Goal: Navigation & Orientation: Understand site structure

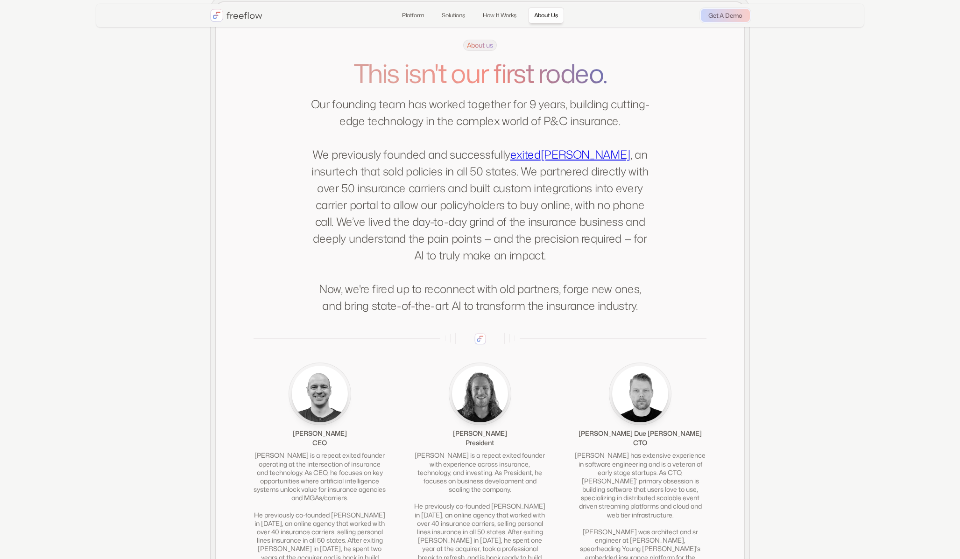
scroll to position [1807, 0]
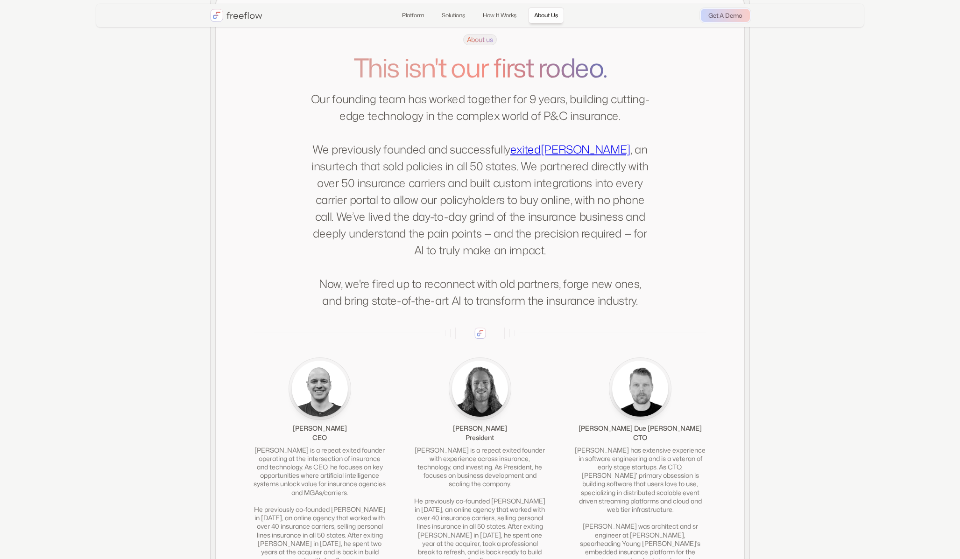
click at [591, 157] on link "[PERSON_NAME]" at bounding box center [585, 149] width 90 height 16
click at [407, 18] on link "Platform" at bounding box center [413, 15] width 34 height 16
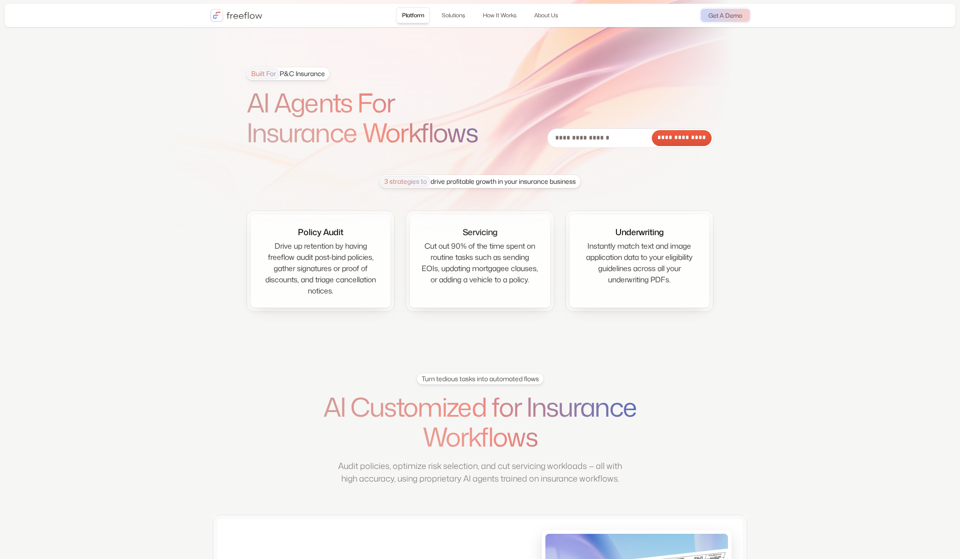
click at [247, 19] on img "home" at bounding box center [236, 15] width 52 height 13
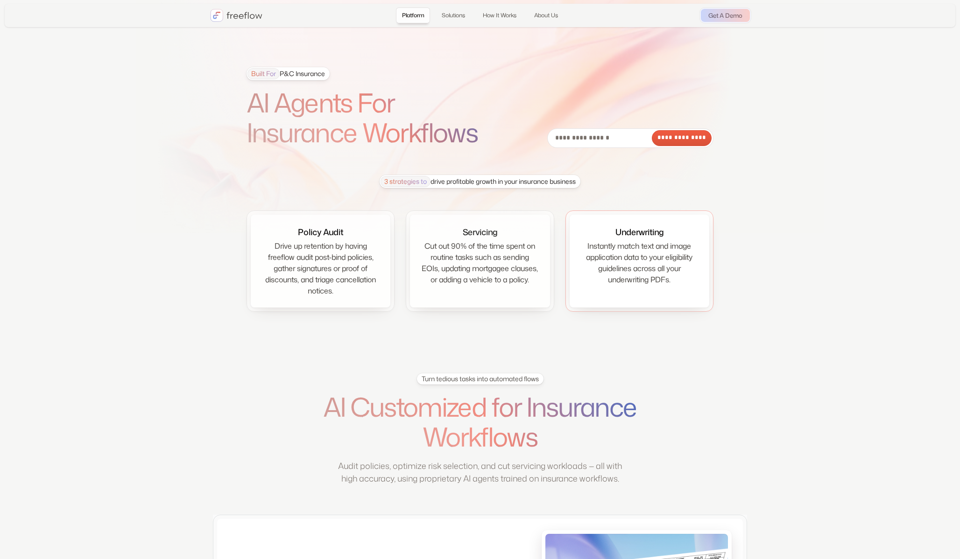
click at [676, 247] on div "Instantly match text and image application data to your eligibility guidelines …" at bounding box center [639, 262] width 117 height 45
